Goal: Check status: Check status

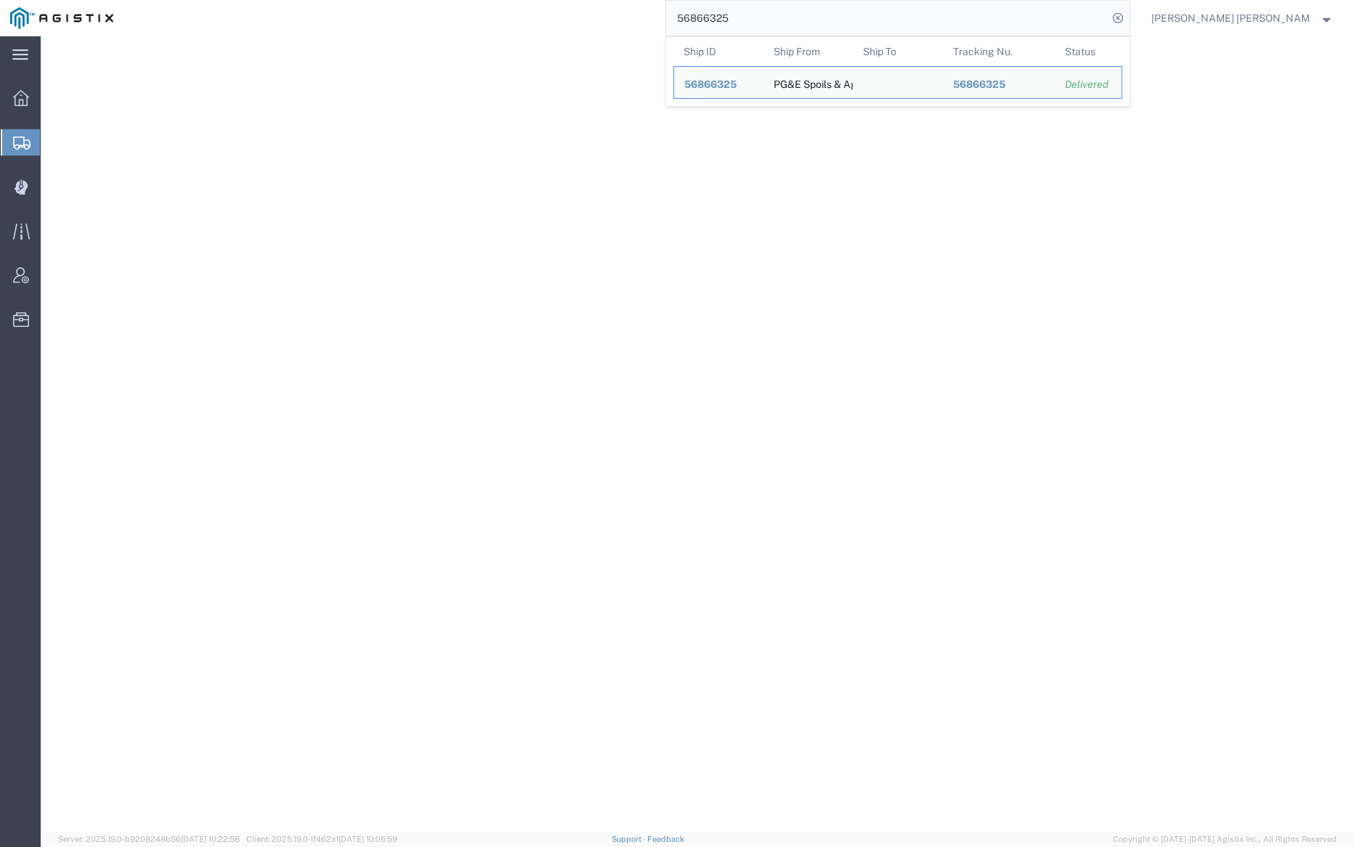
click at [769, 18] on input "56866325" at bounding box center [887, 18] width 442 height 35
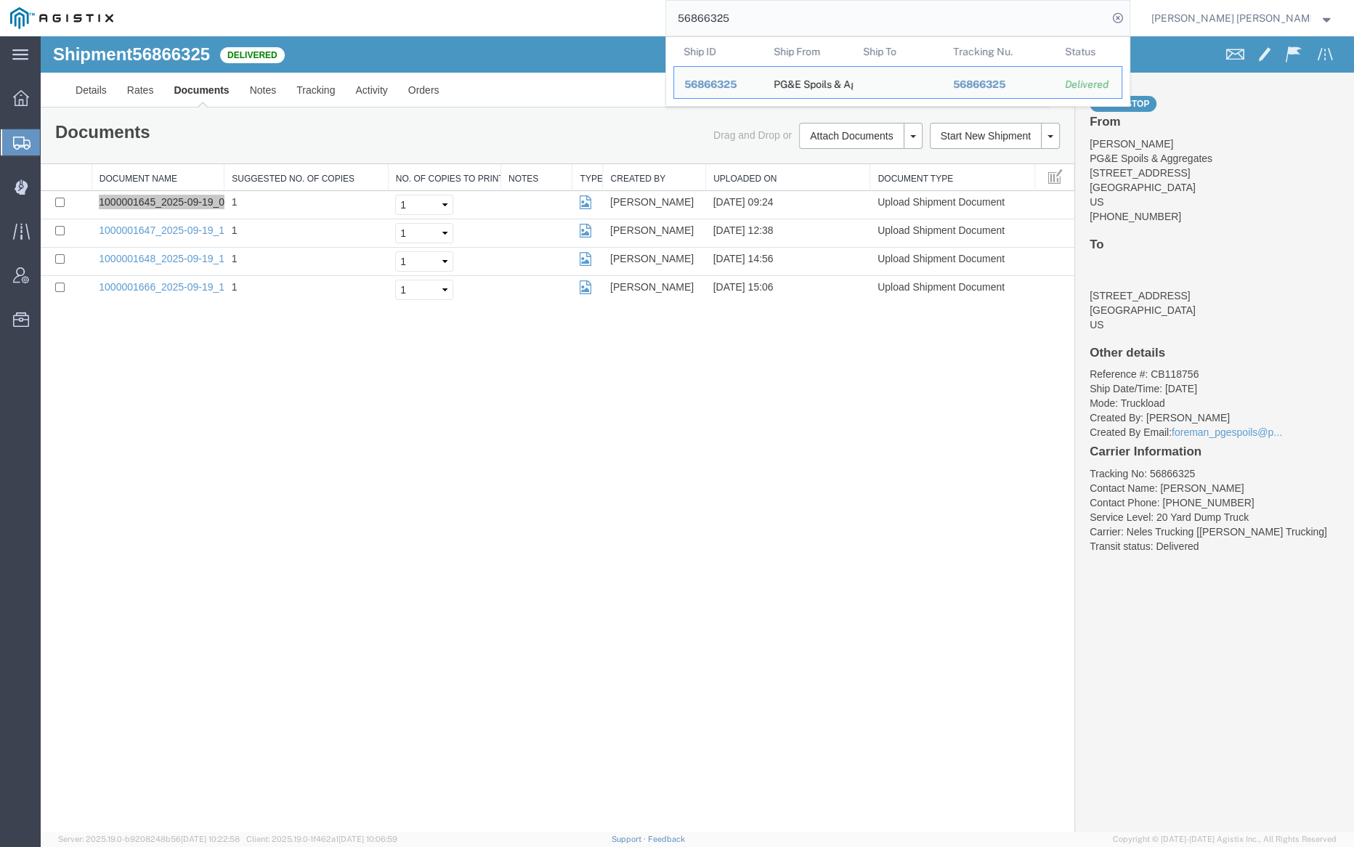
click at [769, 18] on input "56866325" at bounding box center [887, 18] width 442 height 35
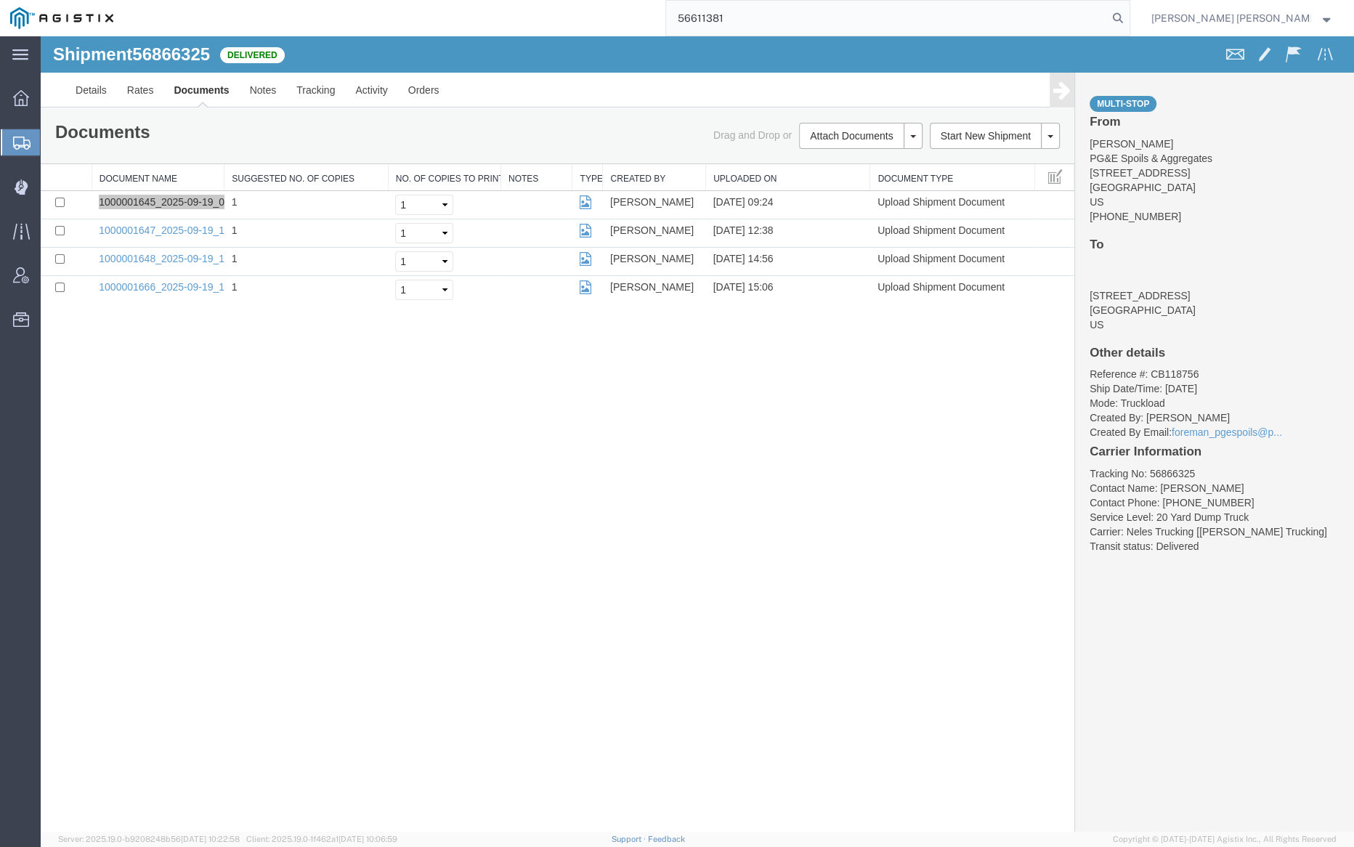
type input "56611381"
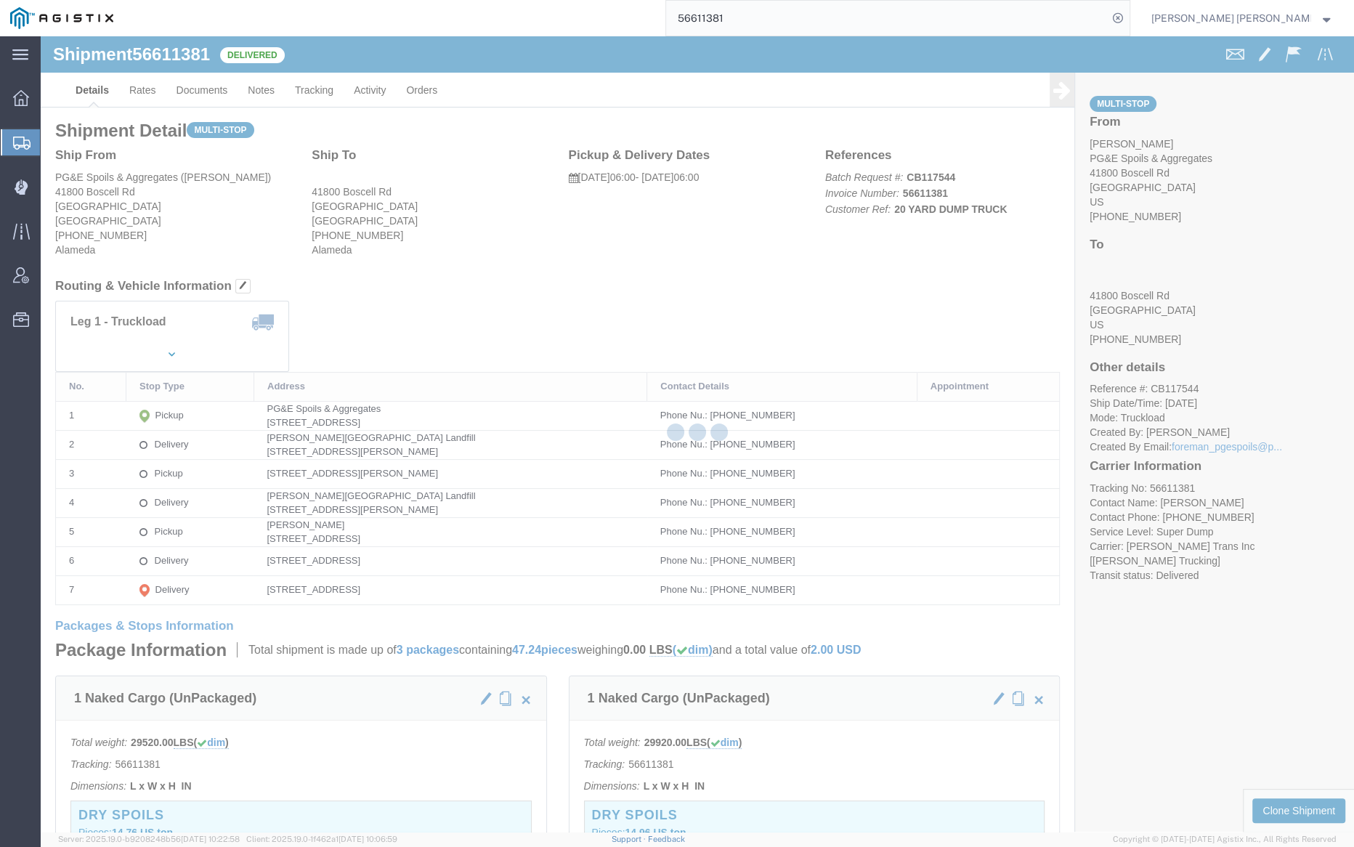
click at [206, 81] on div at bounding box center [698, 434] width 1314 height 796
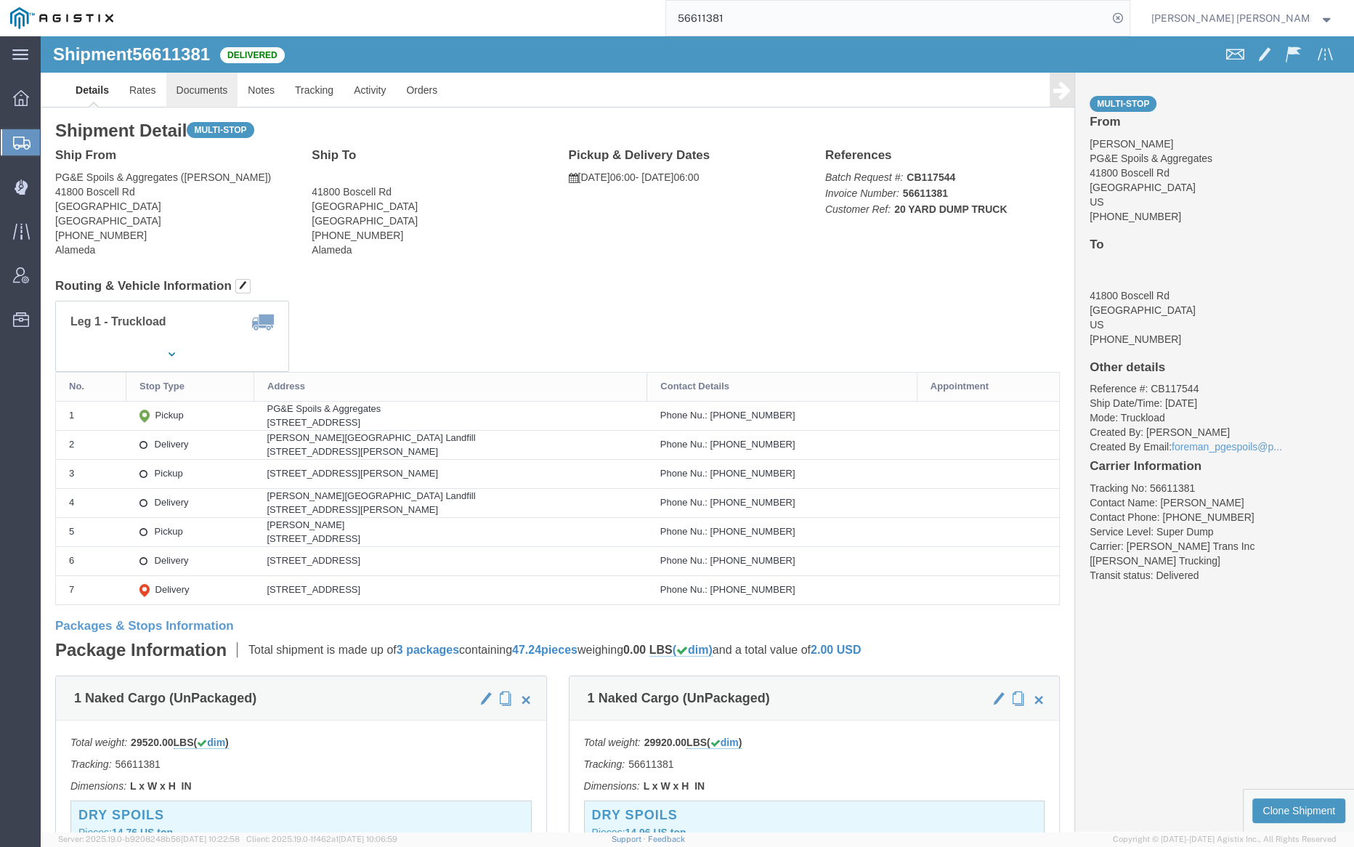
click link "Documents"
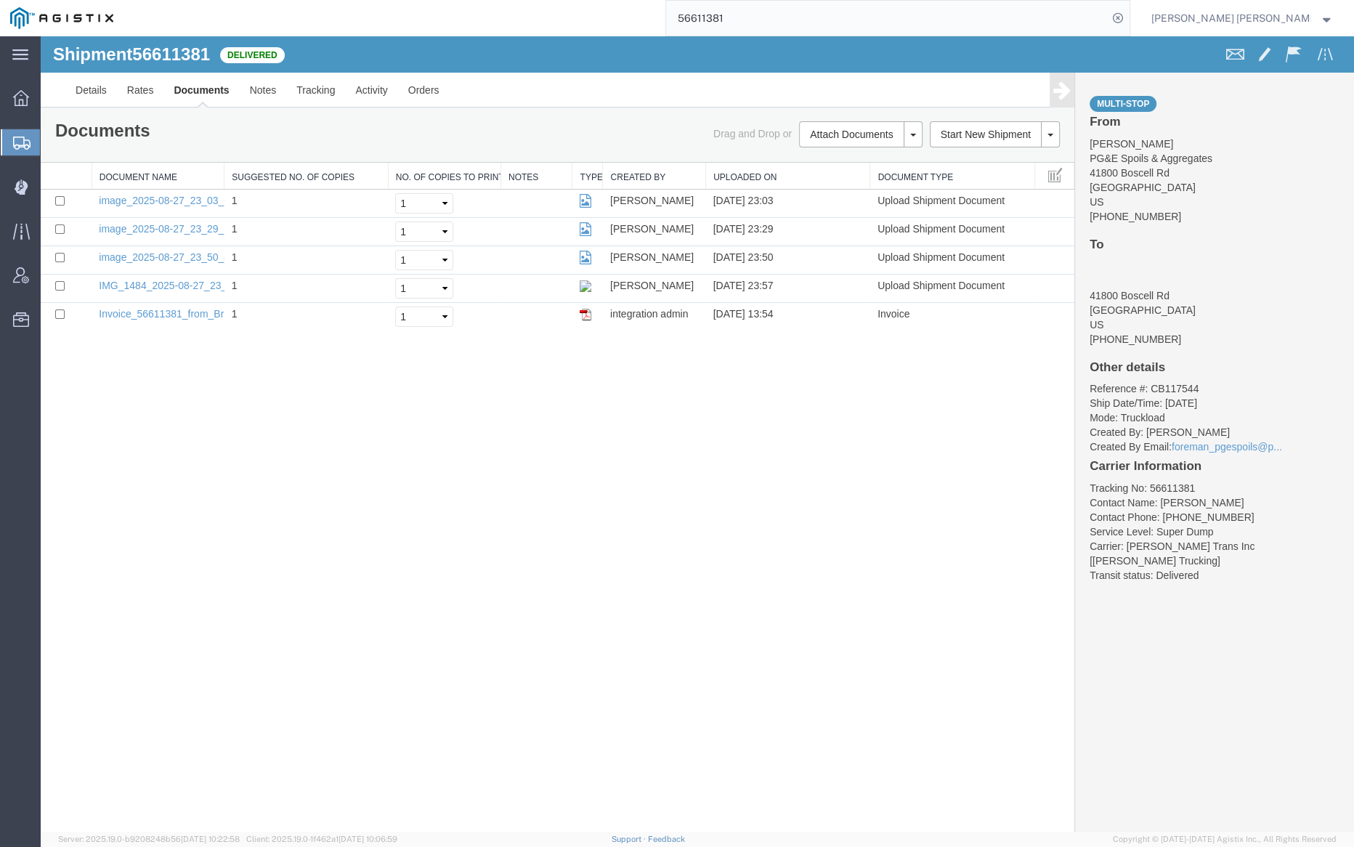
click at [163, 57] on span "56611381" at bounding box center [171, 54] width 78 height 20
copy span "56611381"
